Goal: Task Accomplishment & Management: Manage account settings

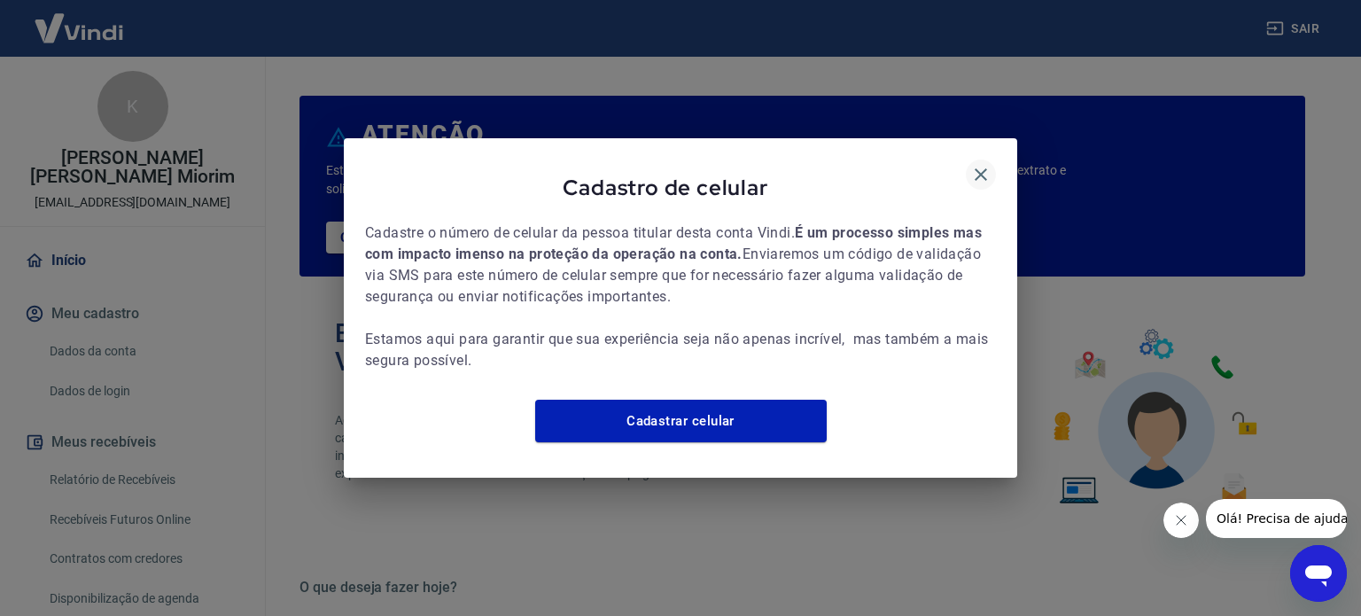
click at [984, 164] on icon "button" at bounding box center [980, 174] width 21 height 21
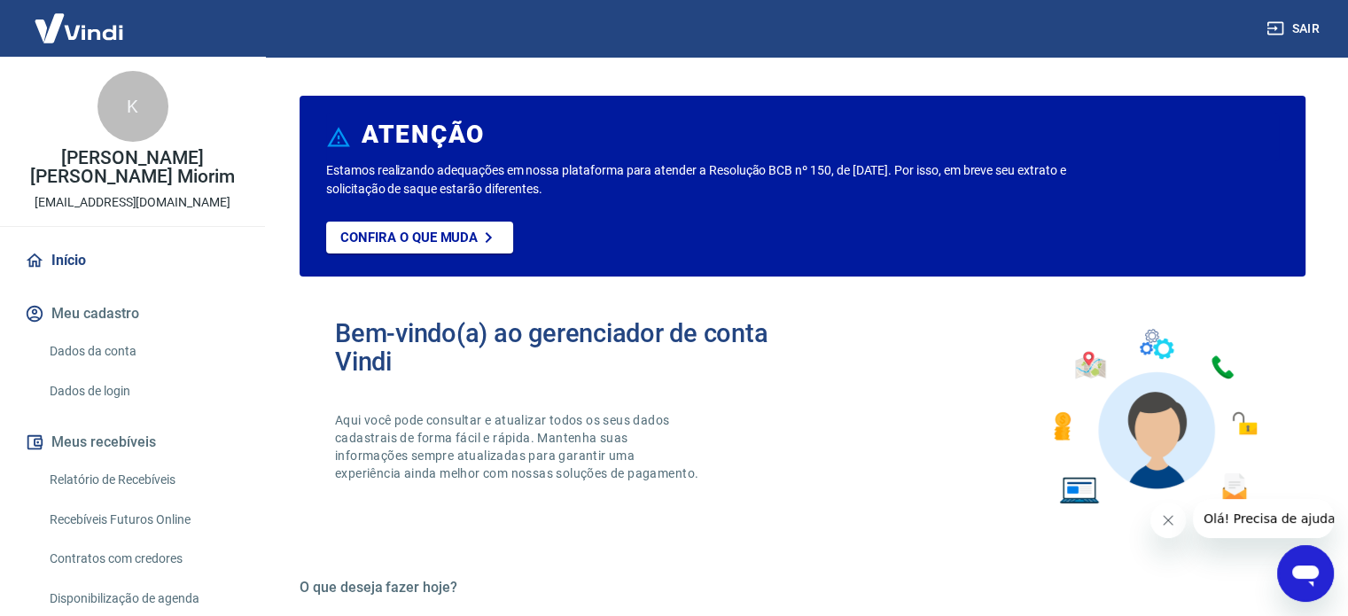
click at [1160, 521] on button "Fechar mensagem da empresa" at bounding box center [1167, 519] width 35 height 35
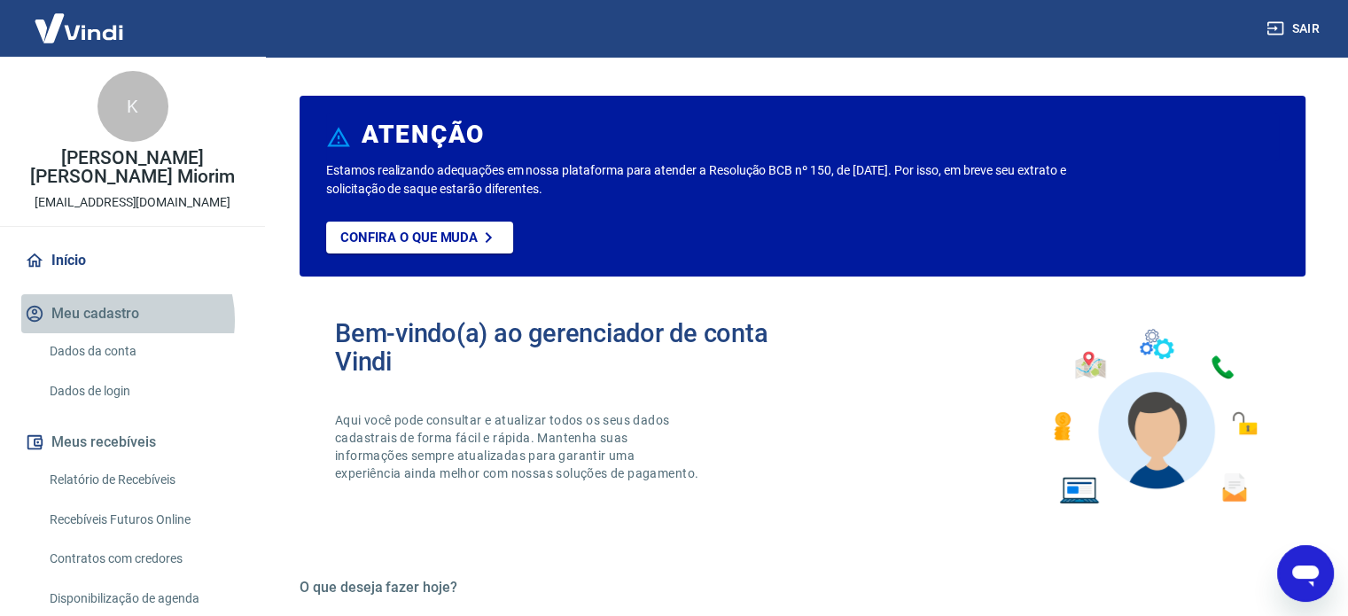
click at [120, 320] on button "Meu cadastro" at bounding box center [132, 313] width 222 height 39
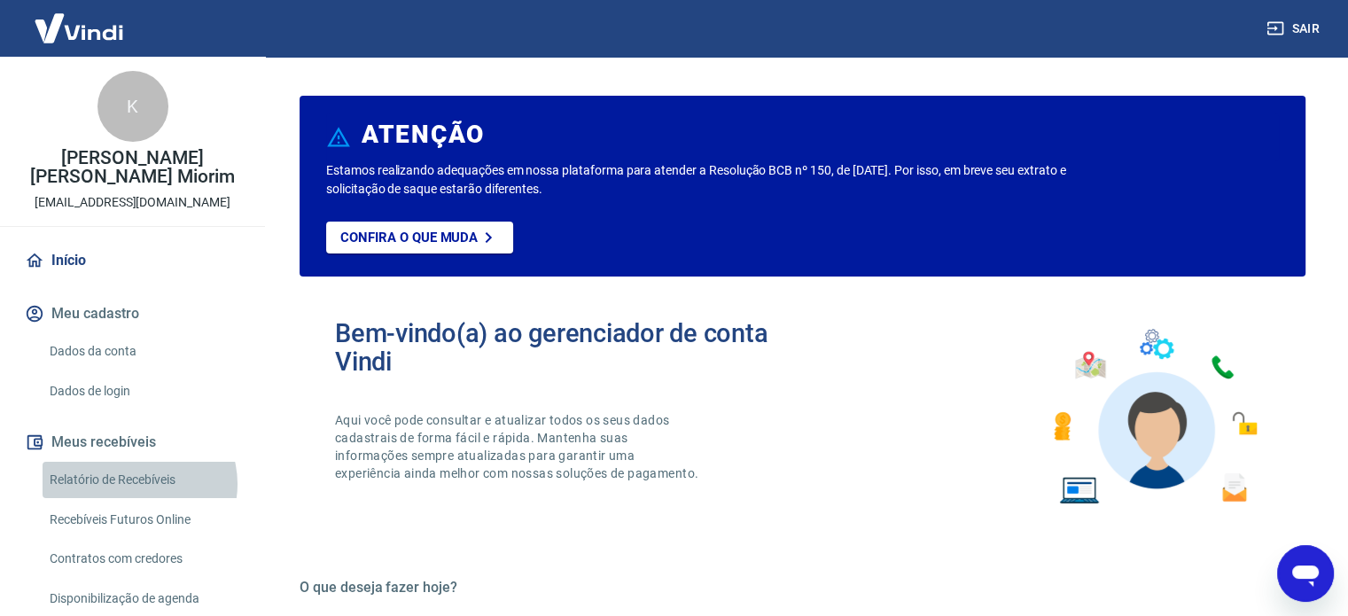
click at [138, 484] on link "Relatório de Recebíveis" at bounding box center [143, 480] width 201 height 36
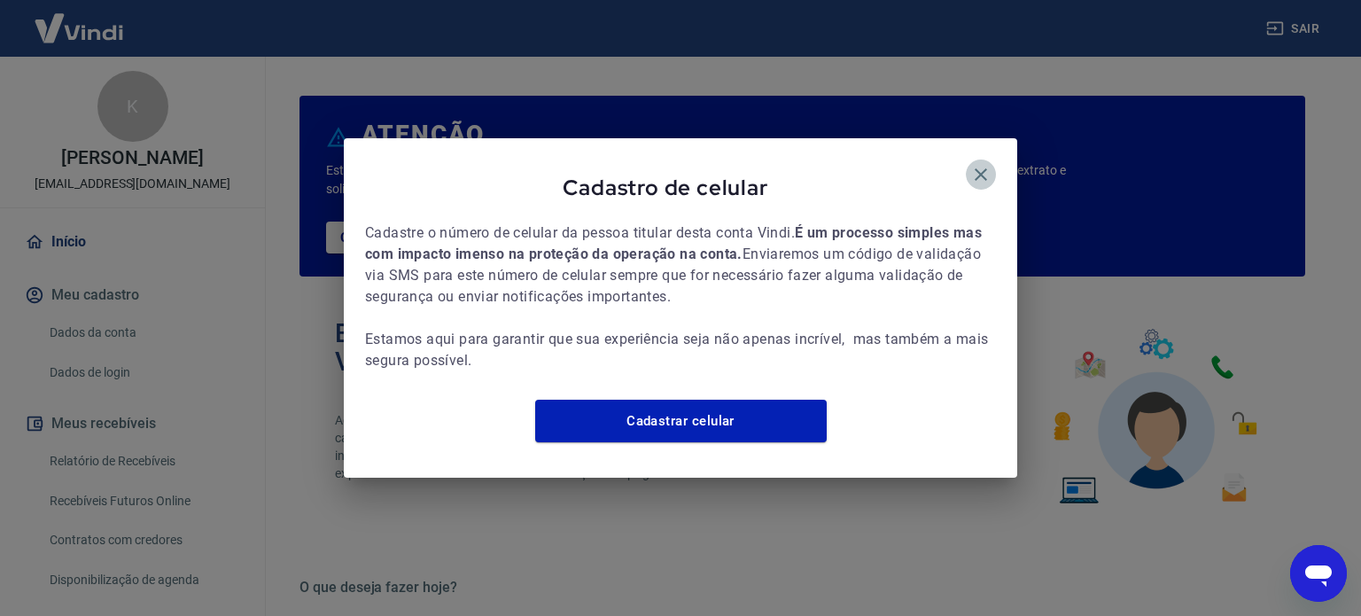
click at [988, 164] on icon "button" at bounding box center [980, 174] width 21 height 21
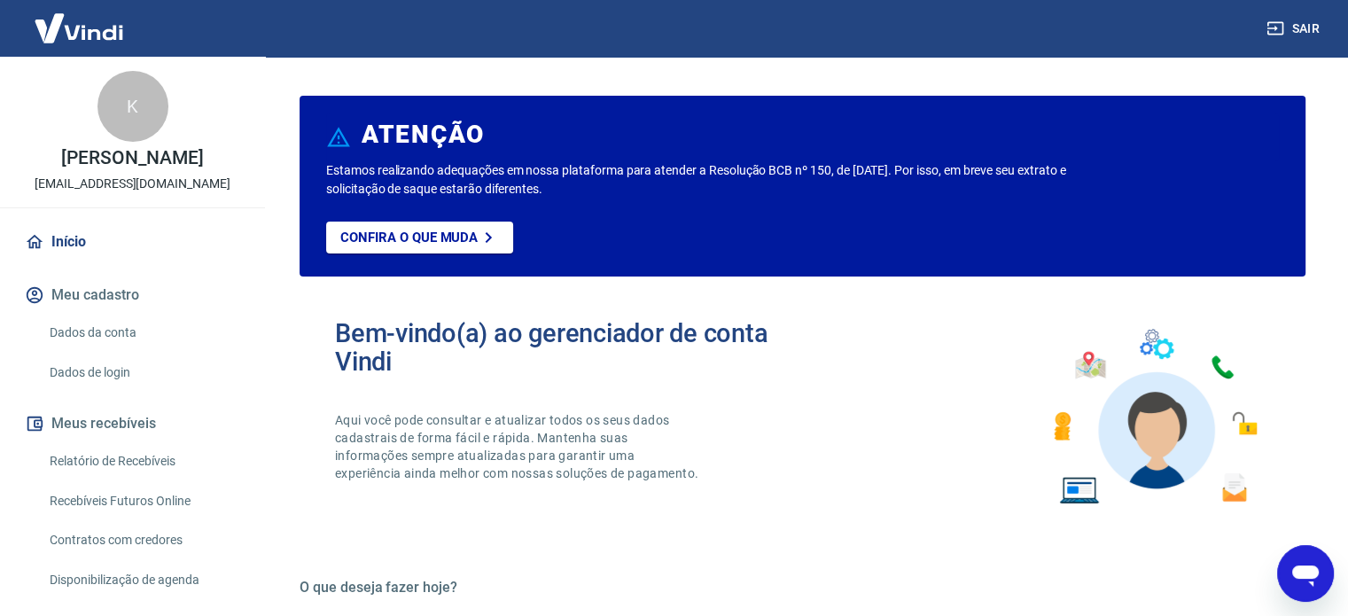
click at [127, 351] on link "Dados da conta" at bounding box center [143, 333] width 201 height 36
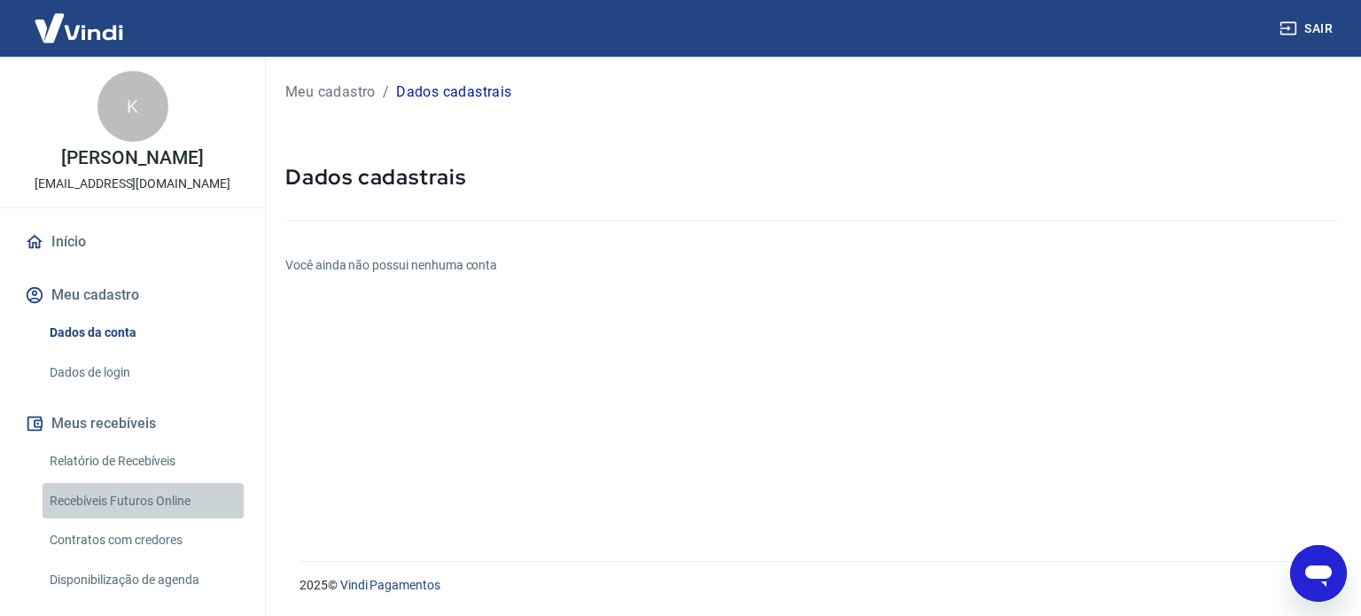
click at [156, 515] on link "Recebíveis Futuros Online" at bounding box center [143, 501] width 201 height 36
